Goal: Complete application form

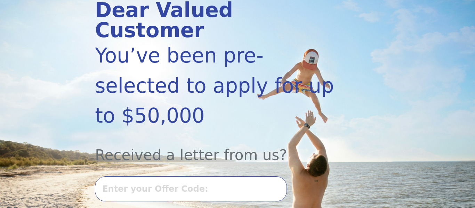
scroll to position [100, 0]
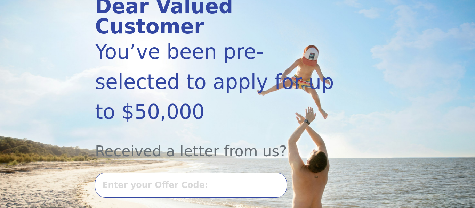
click at [148, 173] on input "text" at bounding box center [191, 185] width 192 height 25
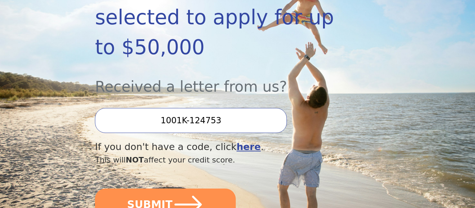
scroll to position [175, 0]
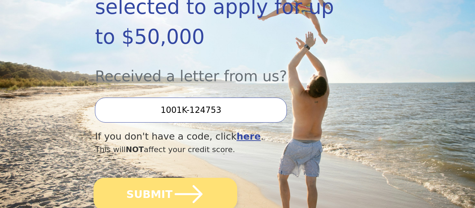
type input "1001K-124753"
click at [202, 178] on button "SUBMIT" at bounding box center [166, 194] width 144 height 33
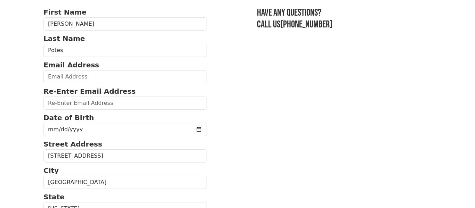
scroll to position [50, 0]
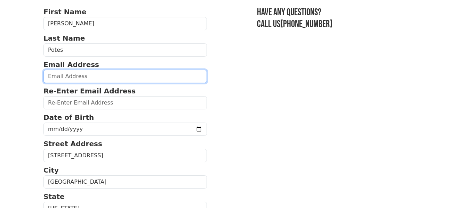
click at [65, 76] on input "email" at bounding box center [125, 76] width 164 height 13
type input "[EMAIL_ADDRESS][DOMAIN_NAME]"
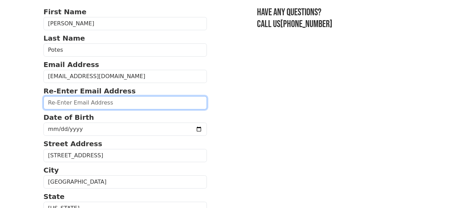
click at [56, 103] on input "email" at bounding box center [125, 102] width 164 height 13
type input "[EMAIL_ADDRESS][DOMAIN_NAME]"
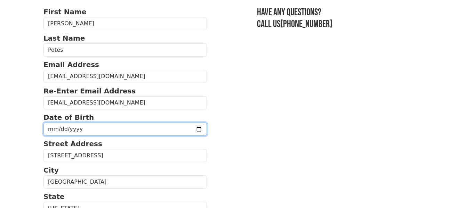
click at [55, 128] on input "date" at bounding box center [125, 129] width 164 height 13
type input "[DATE]"
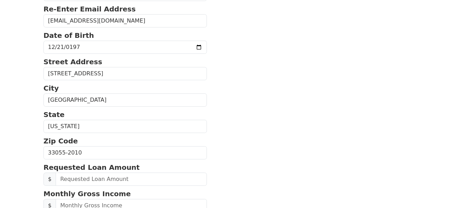
scroll to position [138, 0]
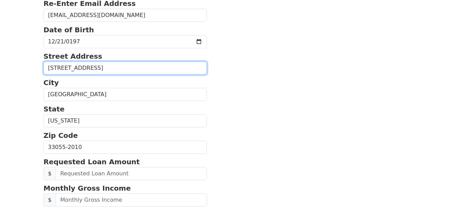
click at [127, 69] on input "[STREET_ADDRESS]" at bounding box center [125, 68] width 164 height 13
type input "[STREET_ADDRESS]"
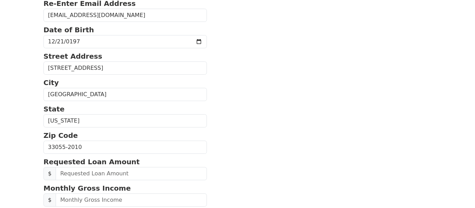
click at [238, 106] on section "First Name [PERSON_NAME] Last Name [PERSON_NAME] Email Address [EMAIL_ADDRESS][…" at bounding box center [237, 146] width 388 height 454
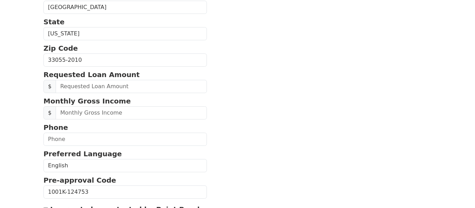
scroll to position [225, 0]
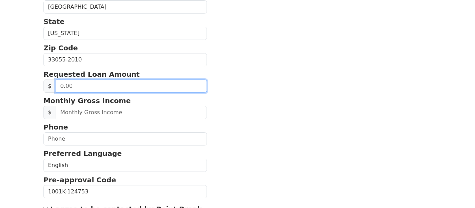
click at [81, 87] on input "text" at bounding box center [131, 86] width 151 height 13
type input "20,000.00"
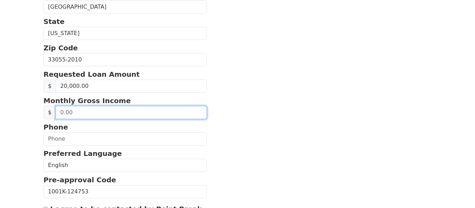
click at [92, 113] on input "text" at bounding box center [131, 112] width 151 height 13
click at [97, 113] on input "4,450.00" at bounding box center [131, 112] width 151 height 13
click at [77, 111] on input "0.00" at bounding box center [131, 112] width 151 height 13
type input "6,144.00"
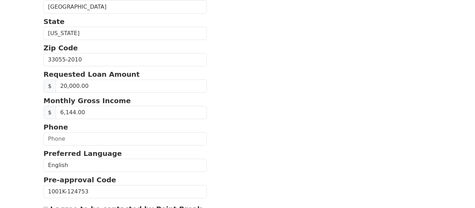
click at [232, 128] on section "First Name [PERSON_NAME] Last Name [PERSON_NAME] Email Address [EMAIL_ADDRESS][…" at bounding box center [237, 58] width 388 height 454
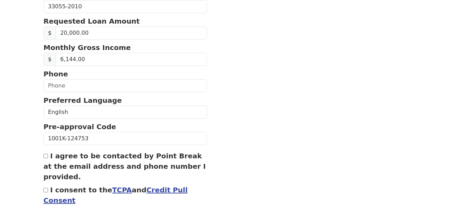
scroll to position [288, 0]
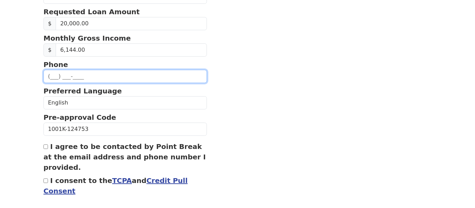
click at [54, 75] on input "text" at bounding box center [125, 76] width 164 height 13
type input "[PHONE_NUMBER]"
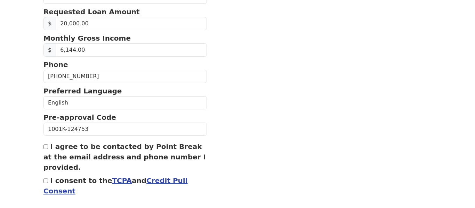
click at [48, 148] on div "I agree to be contacted by Point Break at the email address and phone number I …" at bounding box center [125, 157] width 164 height 31
click at [46, 148] on input "I agree to be contacted by Point Break at the email address and phone number I …" at bounding box center [45, 147] width 5 height 5
checkbox input "true"
click at [52, 182] on label "I consent to the TCPA and Credit Pull Consent" at bounding box center [115, 186] width 144 height 19
click at [48, 182] on input "I consent to the TCPA and Credit Pull Consent" at bounding box center [45, 181] width 5 height 5
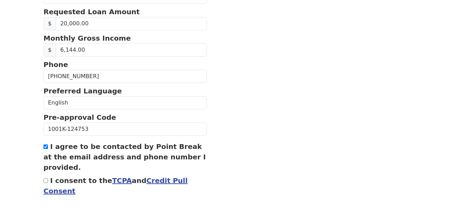
checkbox input "true"
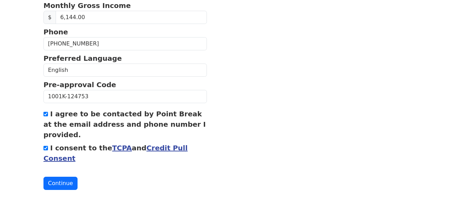
scroll to position [324, 0]
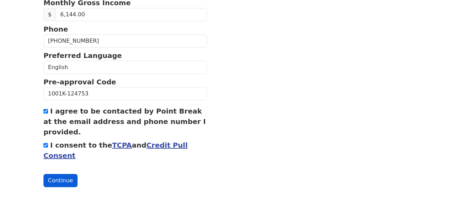
click at [63, 181] on button "Continue" at bounding box center [60, 180] width 34 height 13
